Goal: Use online tool/utility: Utilize a website feature to perform a specific function

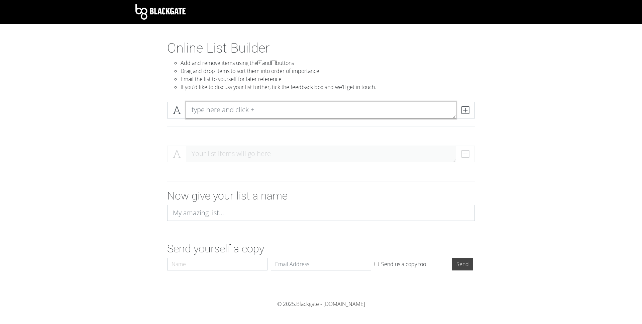
click at [261, 115] on textarea at bounding box center [321, 110] width 270 height 17
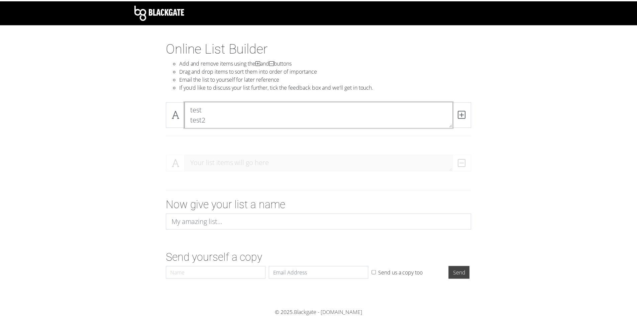
scroll to position [0, 0]
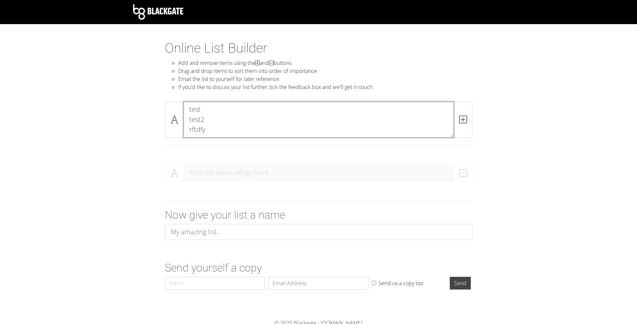
type textarea "test test2 rftdfy"
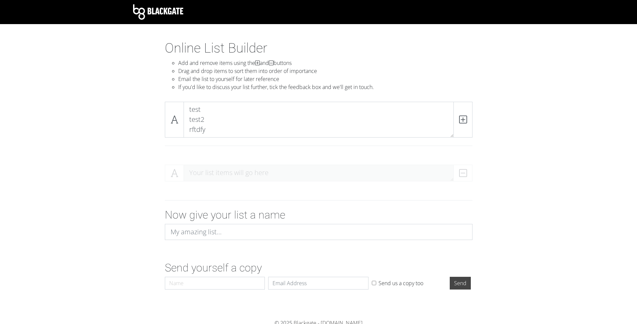
click at [496, 142] on div "test test2 rftdfy" at bounding box center [318, 127] width 381 height 63
click at [308, 227] on input at bounding box center [319, 232] width 308 height 16
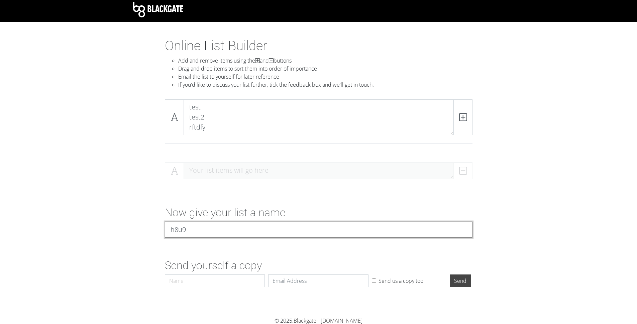
scroll to position [3, 0]
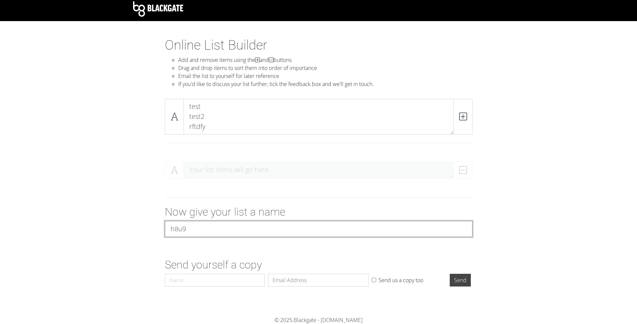
type input "h8u9"
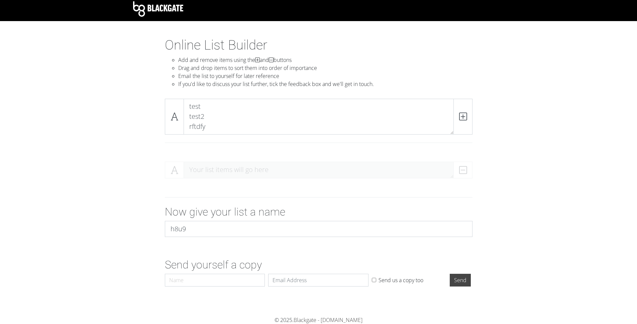
click at [536, 189] on form "Your list items will go here Now give your list a name h8u9 Send yourself a cop…" at bounding box center [318, 222] width 637 height 133
click at [531, 151] on section "Online List Builder Add and remove items using the and buttons Drag and drop it…" at bounding box center [318, 176] width 637 height 279
click at [258, 70] on li "Drag and drop items to sort them into order of importance" at bounding box center [325, 68] width 294 height 8
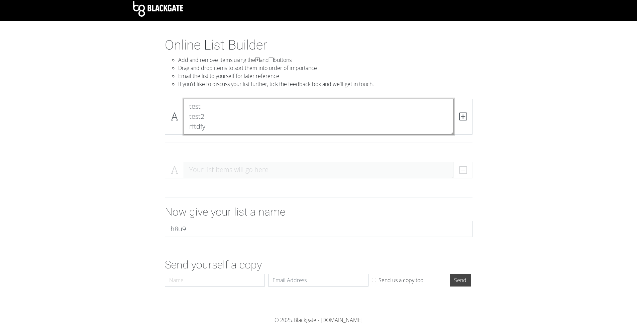
click at [233, 102] on textarea "test test2 rftdfy" at bounding box center [319, 117] width 270 height 36
click at [226, 115] on textarea "test test2 rftdfy" at bounding box center [319, 117] width 270 height 36
drag, startPoint x: 226, startPoint y: 115, endPoint x: 281, endPoint y: 129, distance: 56.1
click at [226, 115] on textarea "test test2 rftdfy" at bounding box center [319, 117] width 270 height 36
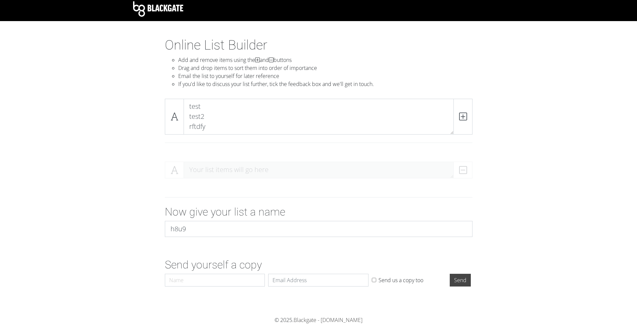
click at [461, 168] on div "Your list items will go here" at bounding box center [319, 172] width 308 height 22
click at [464, 168] on div "Your list items will go here" at bounding box center [319, 172] width 308 height 22
click at [459, 117] on icon at bounding box center [463, 116] width 8 height 7
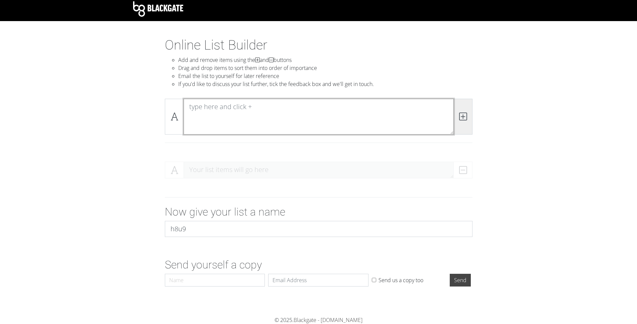
scroll to position [0, 0]
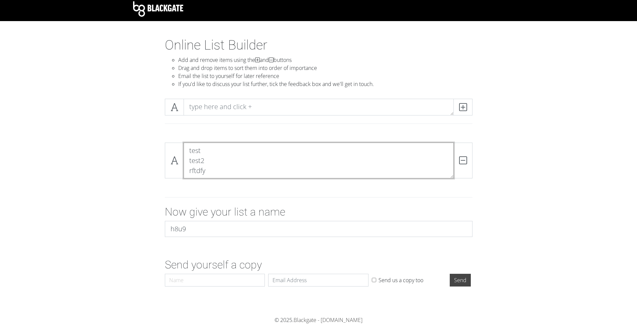
click at [292, 159] on textarea "test test2 rftdfy" at bounding box center [319, 160] width 270 height 36
click at [510, 135] on section "Online List Builder Add and remove items using the and buttons Drag and drop it…" at bounding box center [318, 176] width 637 height 279
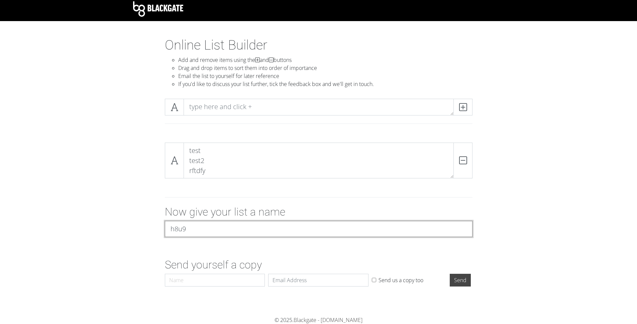
click at [394, 231] on input "h8u9" at bounding box center [319, 229] width 308 height 16
drag, startPoint x: 271, startPoint y: 222, endPoint x: 273, endPoint y: 258, distance: 36.1
click at [271, 222] on input "h8u9" at bounding box center [319, 229] width 308 height 16
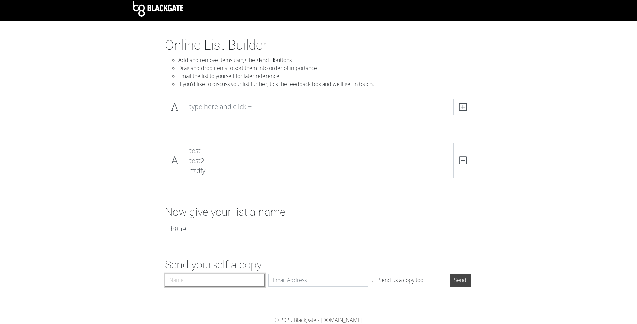
click at [254, 282] on input "Name" at bounding box center [215, 279] width 100 height 13
click at [467, 108] on span at bounding box center [462, 107] width 19 height 17
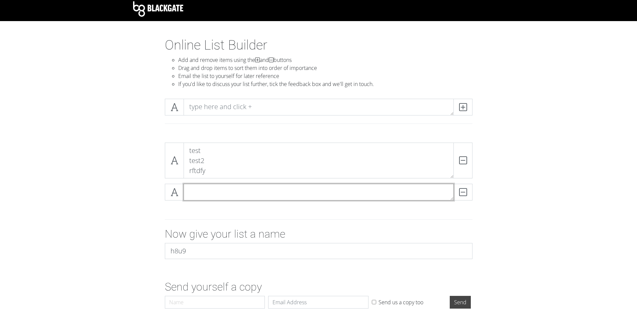
click at [414, 192] on textarea at bounding box center [319, 192] width 270 height 17
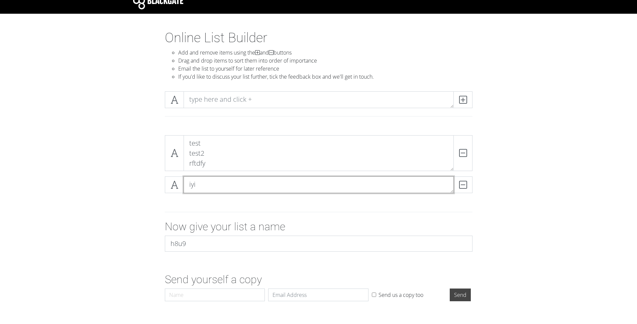
scroll to position [17, 0]
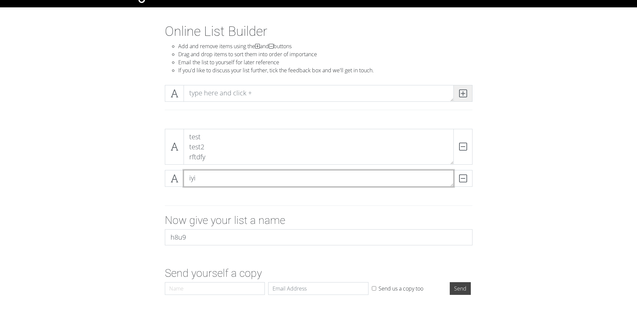
type textarea "iyi"
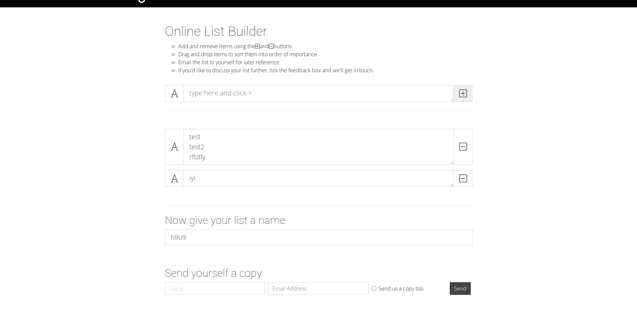
click at [460, 86] on span at bounding box center [462, 93] width 19 height 17
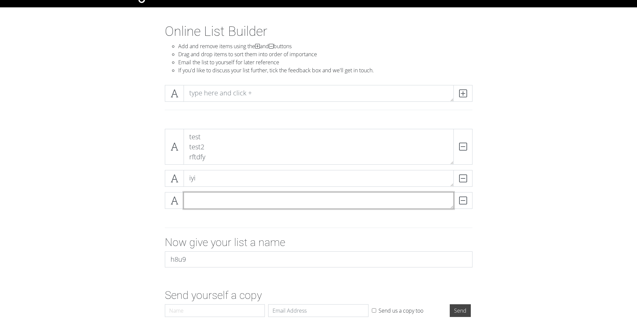
click at [293, 205] on textarea at bounding box center [319, 200] width 270 height 17
click at [169, 201] on span at bounding box center [174, 200] width 19 height 17
click at [175, 201] on icon at bounding box center [175, 200] width 8 height 7
click at [176, 201] on icon at bounding box center [175, 200] width 8 height 7
click at [179, 198] on span at bounding box center [174, 200] width 19 height 17
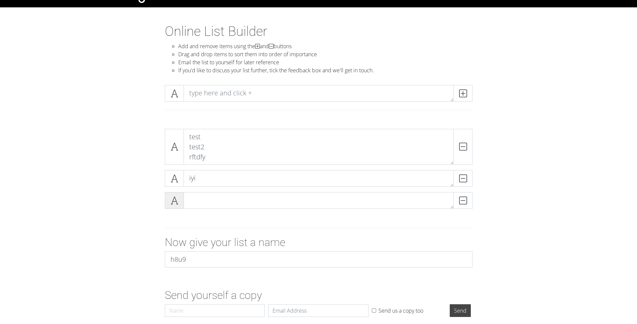
click at [180, 198] on span at bounding box center [174, 200] width 19 height 17
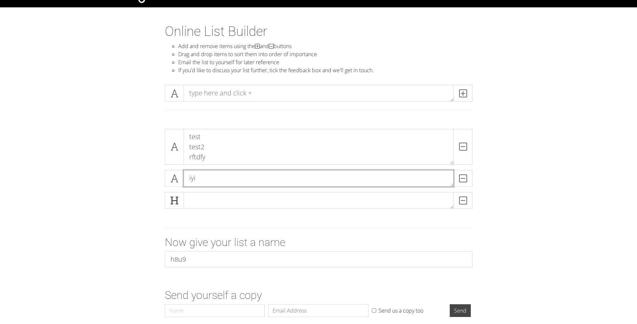
click at [187, 182] on textarea "iyi" at bounding box center [319, 178] width 270 height 17
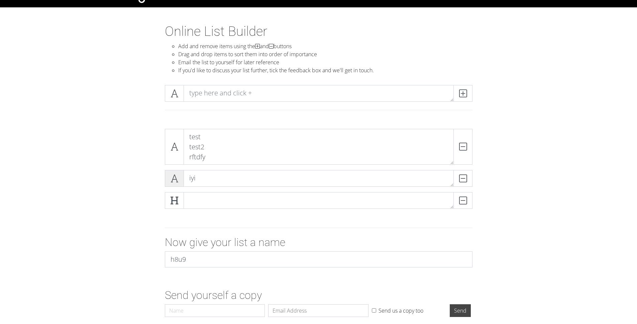
click at [178, 180] on icon at bounding box center [175, 178] width 8 height 7
click at [177, 140] on span at bounding box center [174, 147] width 19 height 36
